Goal: Transaction & Acquisition: Download file/media

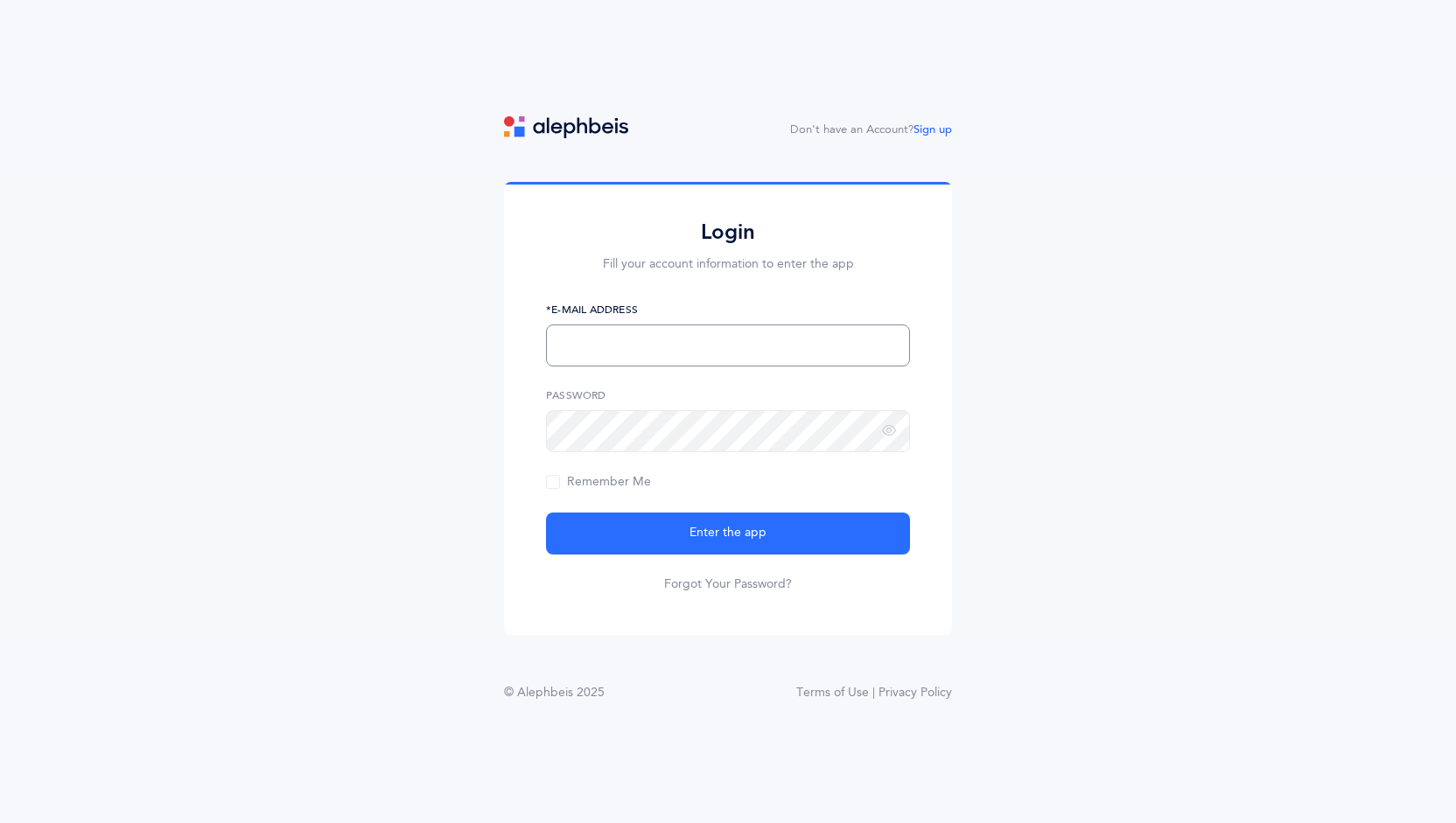
click at [670, 340] on input "text" at bounding box center [727, 345] width 364 height 42
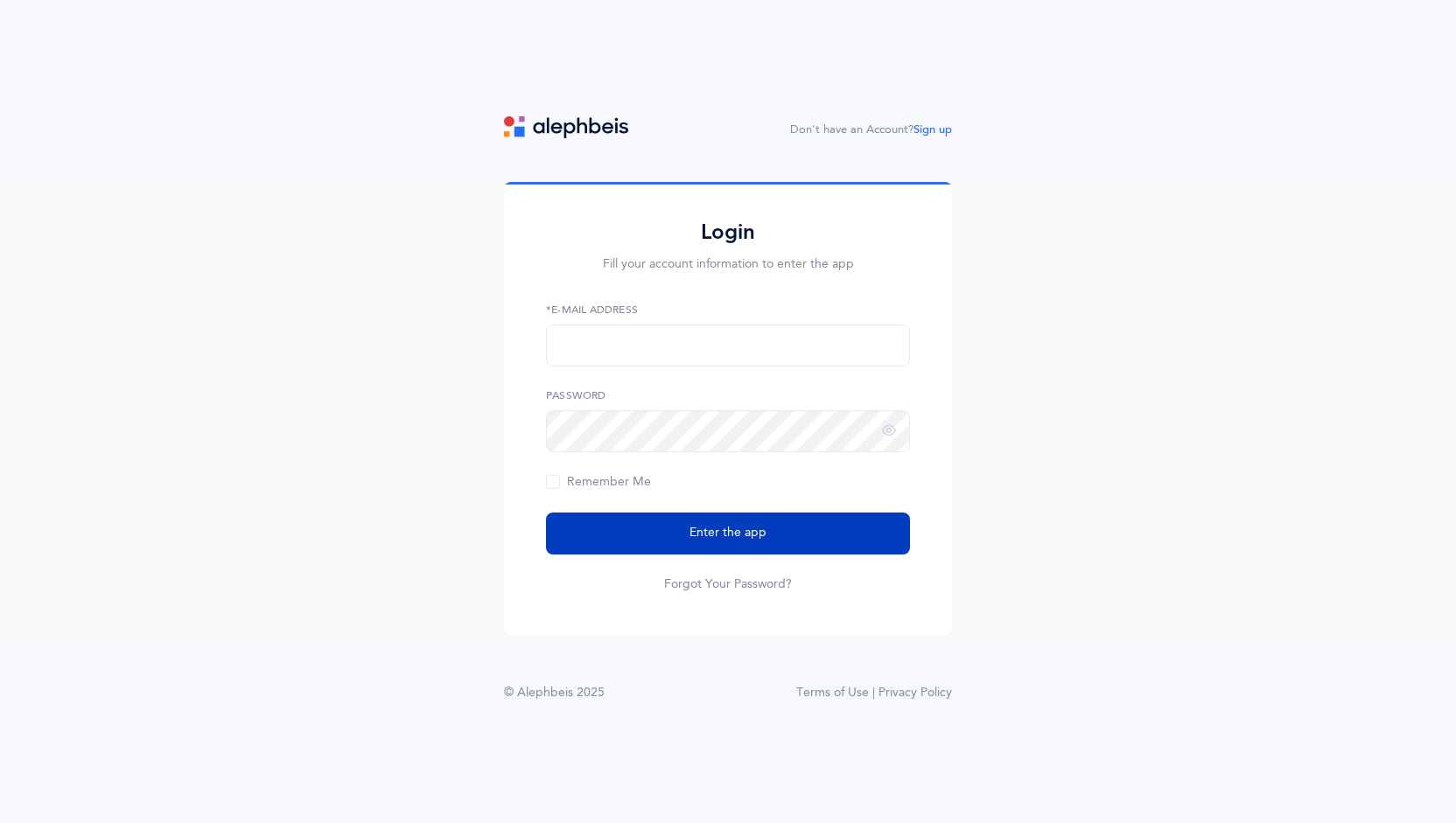
click at [667, 534] on button "Enter the app" at bounding box center [727, 533] width 364 height 42
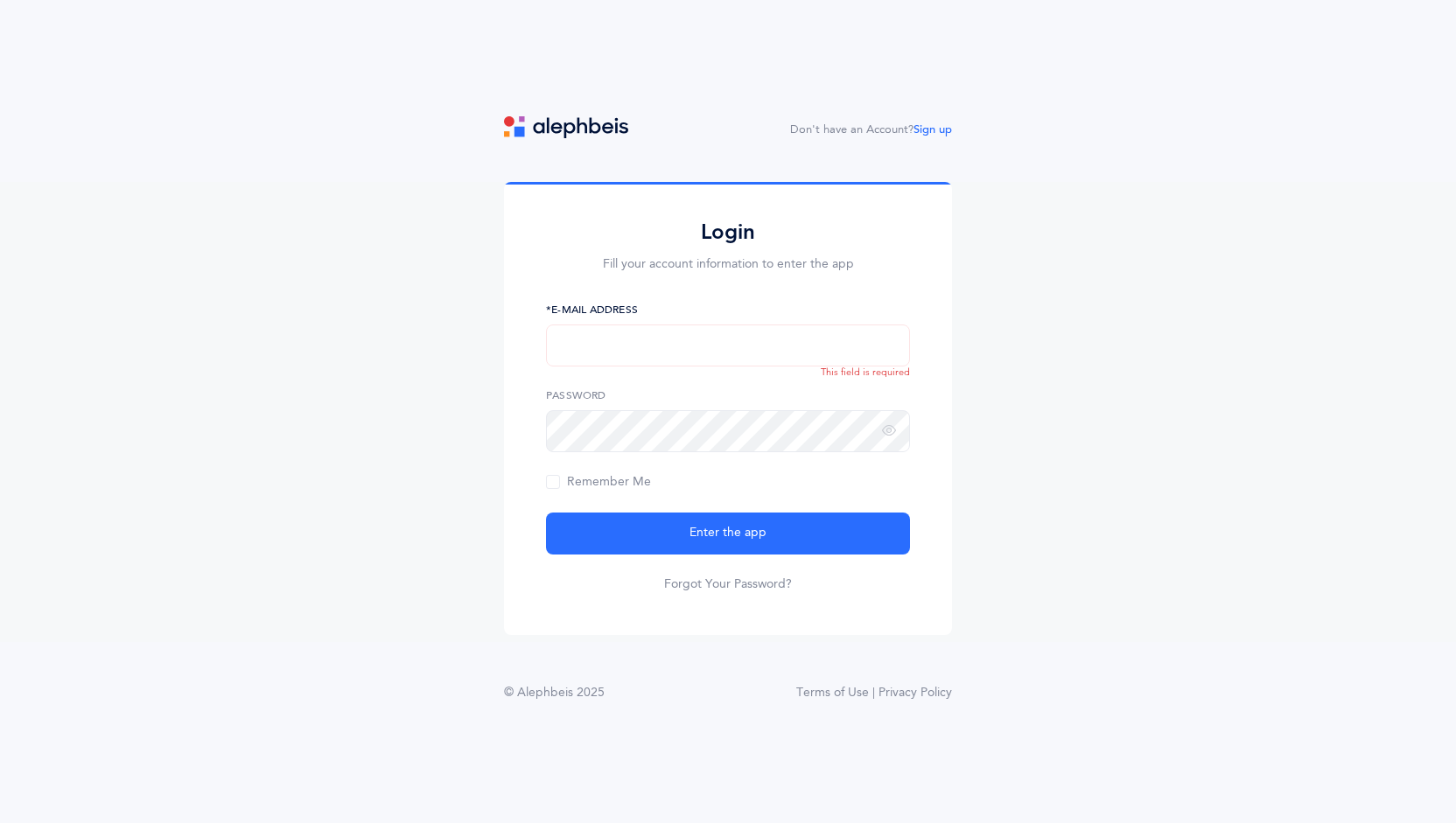
click at [642, 361] on input "text" at bounding box center [727, 345] width 364 height 42
type input "creicher@hebrewacademy.org"
click at [546, 512] on button "Enter the app" at bounding box center [727, 533] width 364 height 42
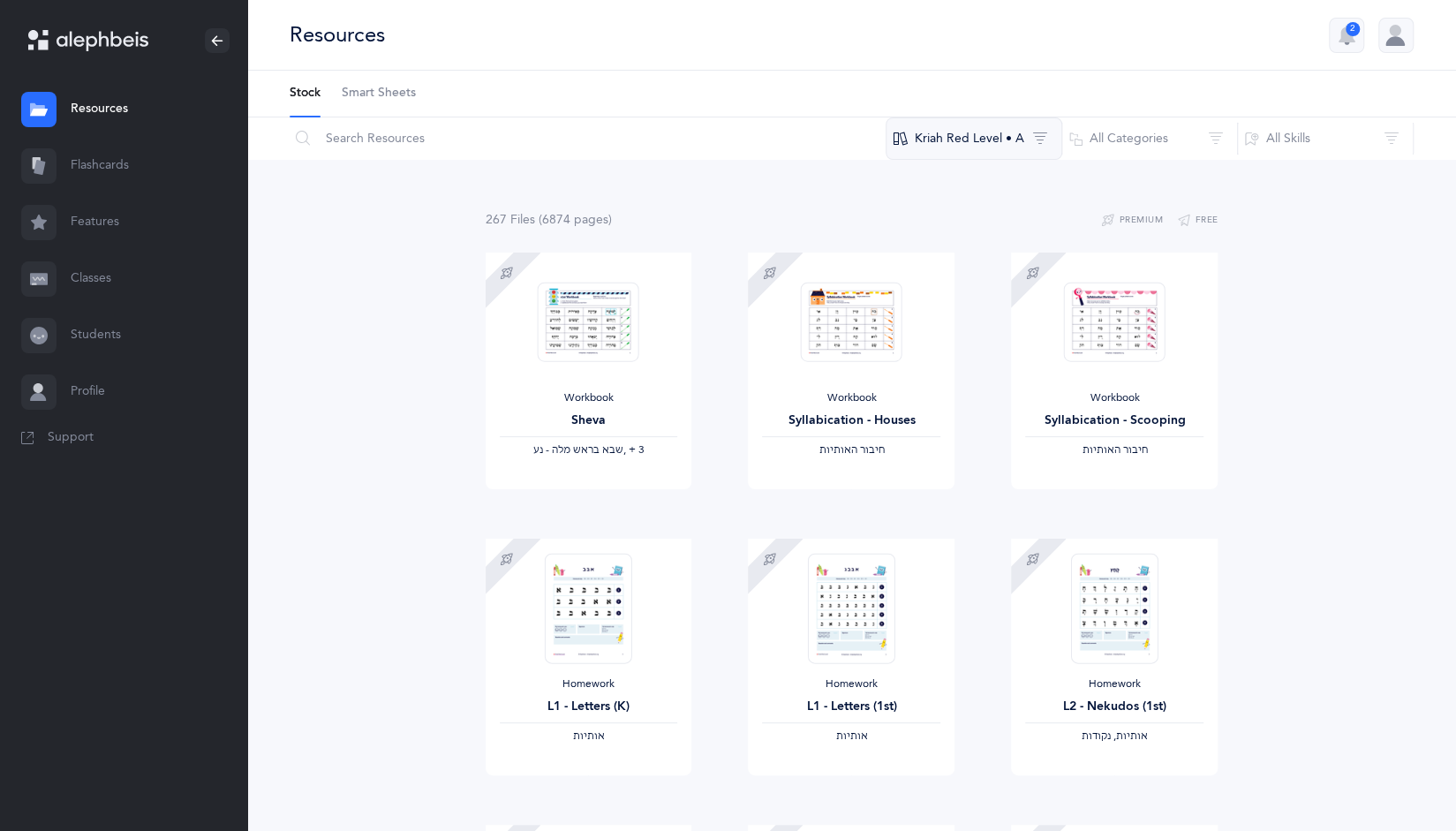
click at [974, 140] on button "Kriah Red Level • A" at bounding box center [973, 138] width 177 height 42
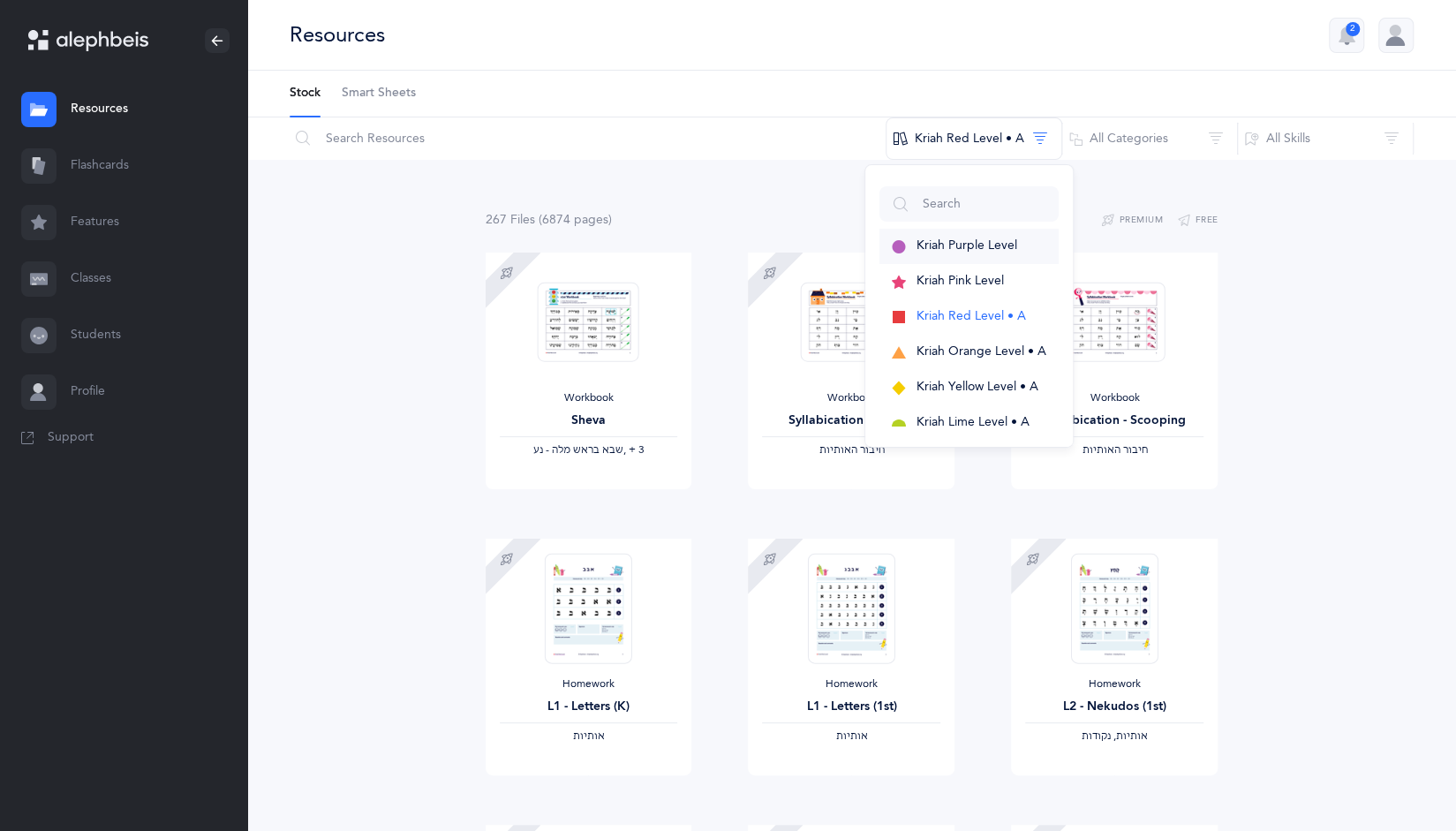
click at [974, 246] on span "Kriah Purple Level" at bounding box center [966, 245] width 100 height 14
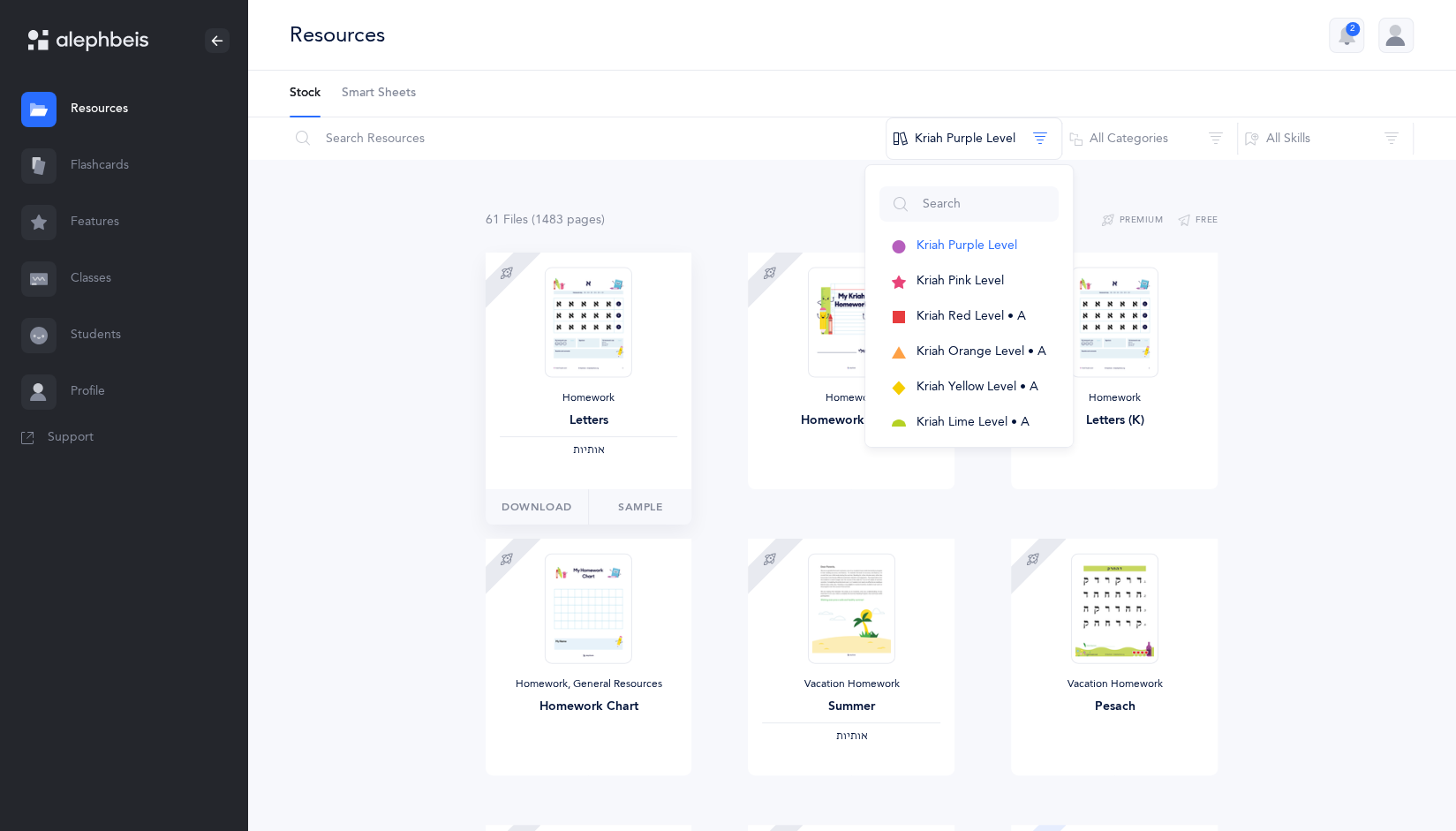
click at [573, 349] on img at bounding box center [588, 322] width 87 height 111
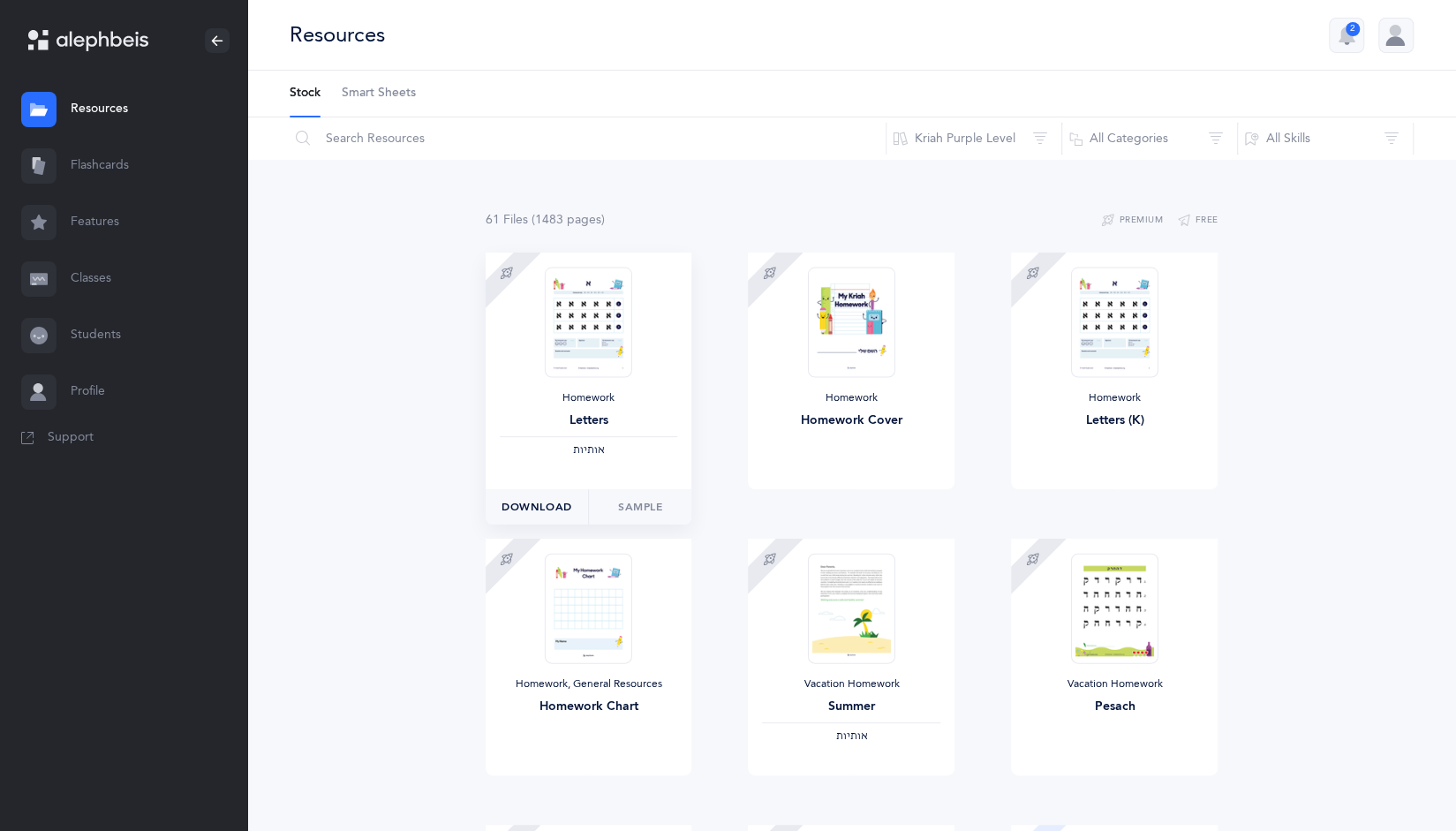
click at [519, 516] on button "Download" at bounding box center [537, 507] width 103 height 35
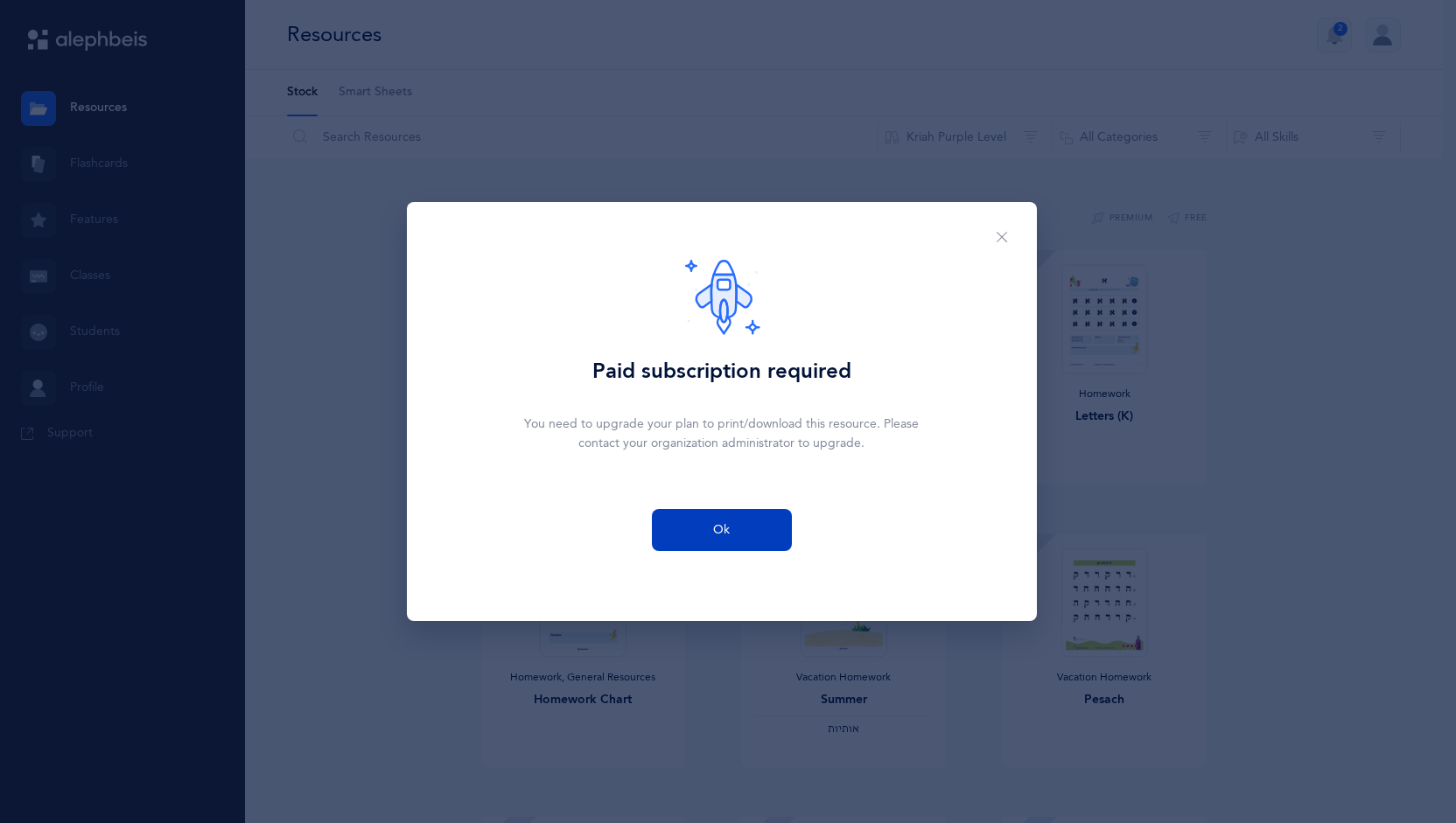
click at [709, 527] on button "Ok" at bounding box center [721, 530] width 140 height 42
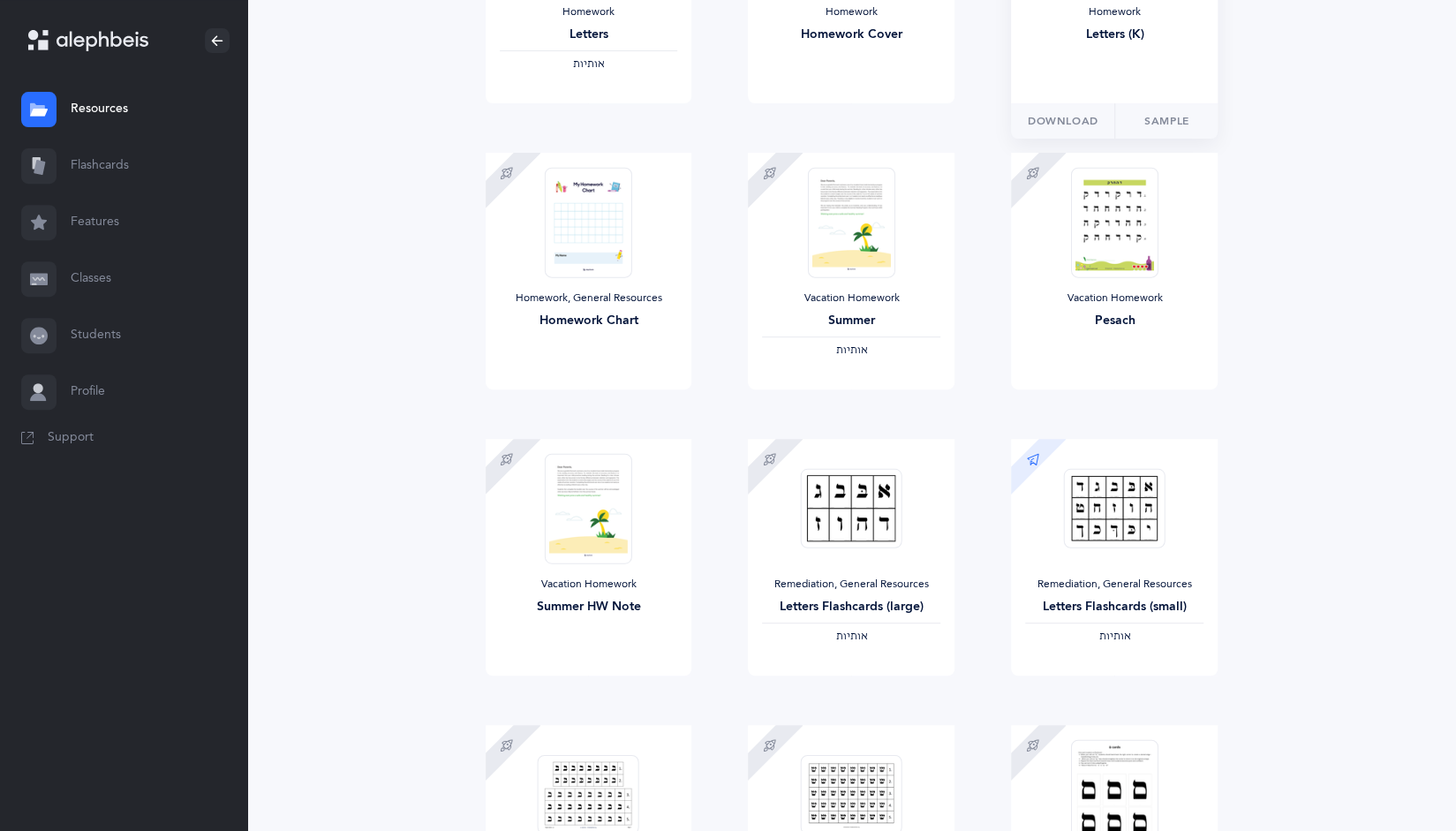
scroll to position [387, 0]
